Goal: Information Seeking & Learning: Learn about a topic

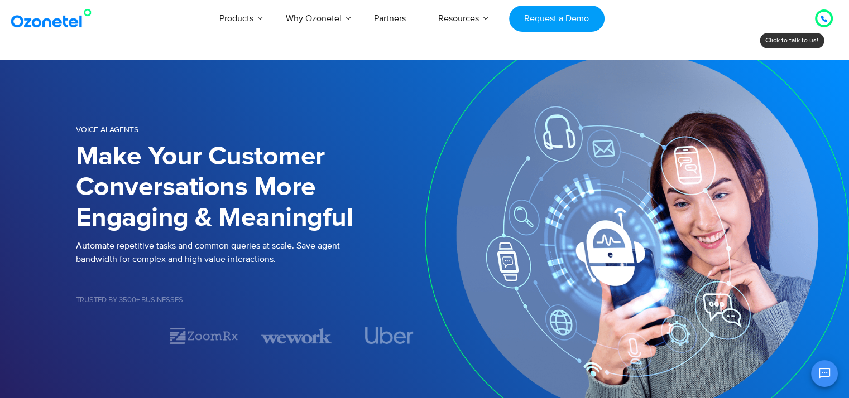
click at [53, 19] on img at bounding box center [53, 18] width 90 height 20
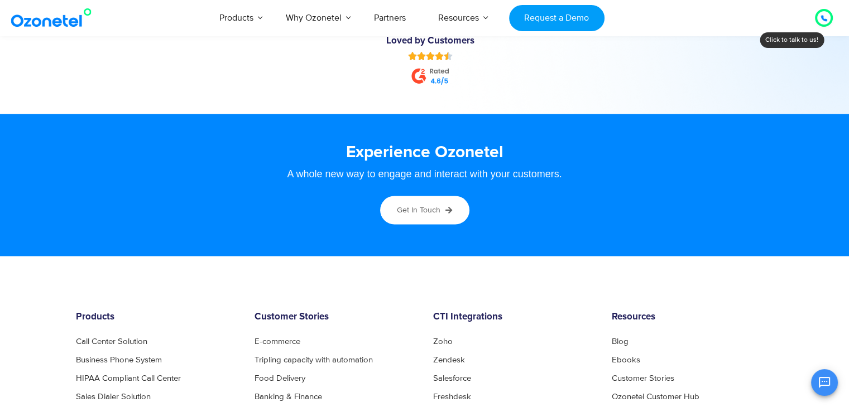
scroll to position [6151, 0]
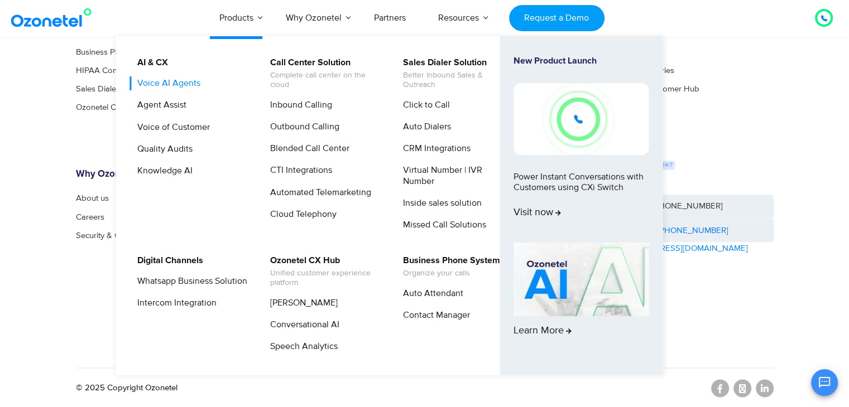
click at [174, 85] on link "Voice AI Agents" at bounding box center [166, 83] width 72 height 14
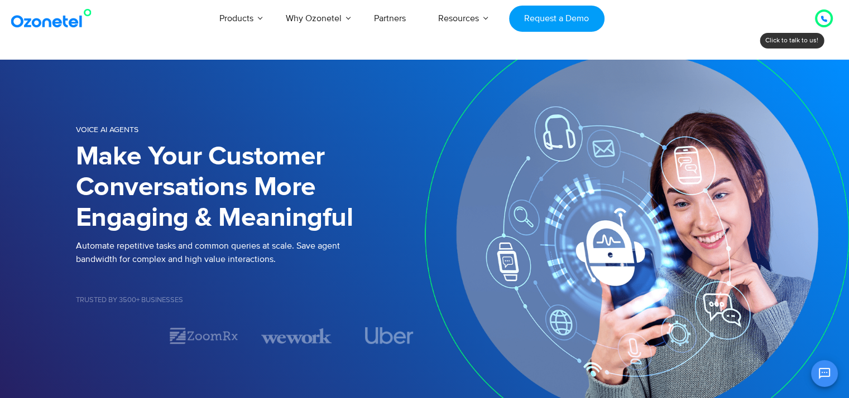
click at [51, 26] on img at bounding box center [53, 18] width 90 height 20
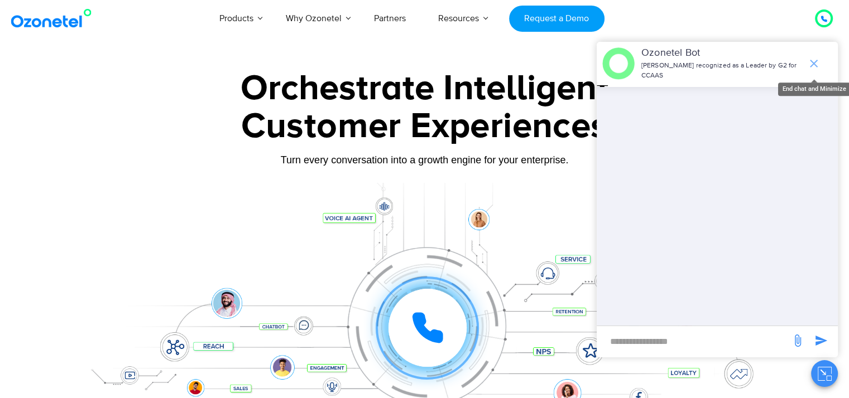
click at [811, 57] on icon "end chat or minimize" at bounding box center [813, 63] width 13 height 13
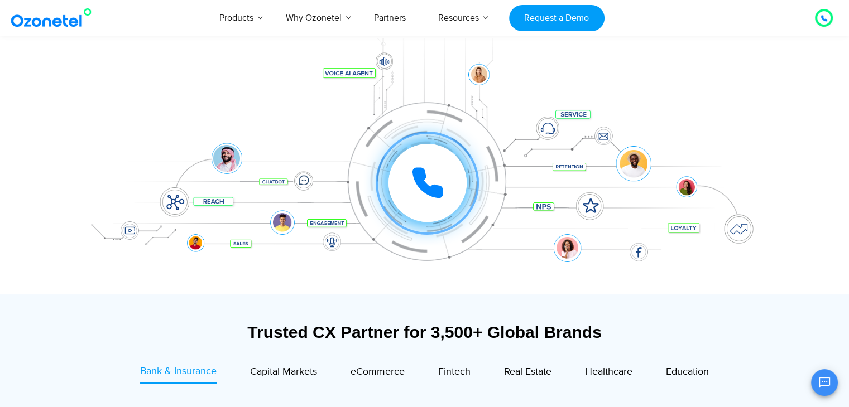
scroll to position [118, 0]
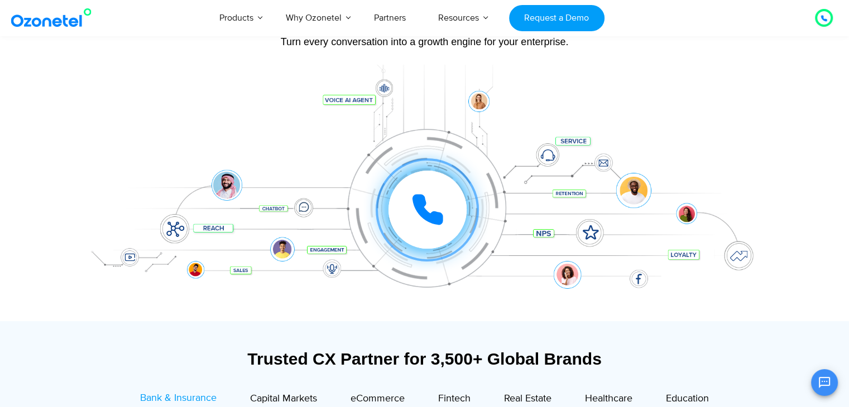
click at [434, 202] on icon at bounding box center [427, 209] width 33 height 33
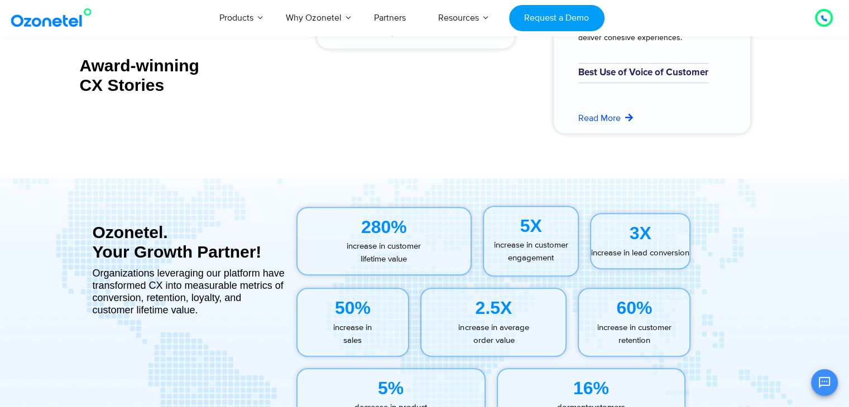
scroll to position [4997, 0]
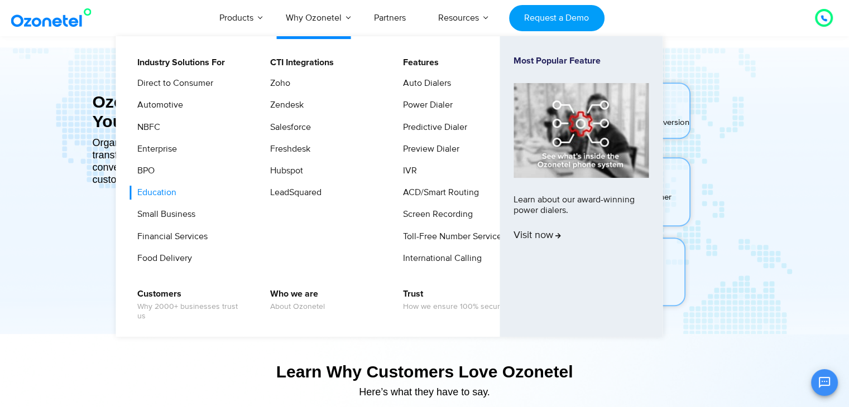
click at [165, 189] on link "Education" at bounding box center [154, 193] width 48 height 14
